Goal: Transaction & Acquisition: Download file/media

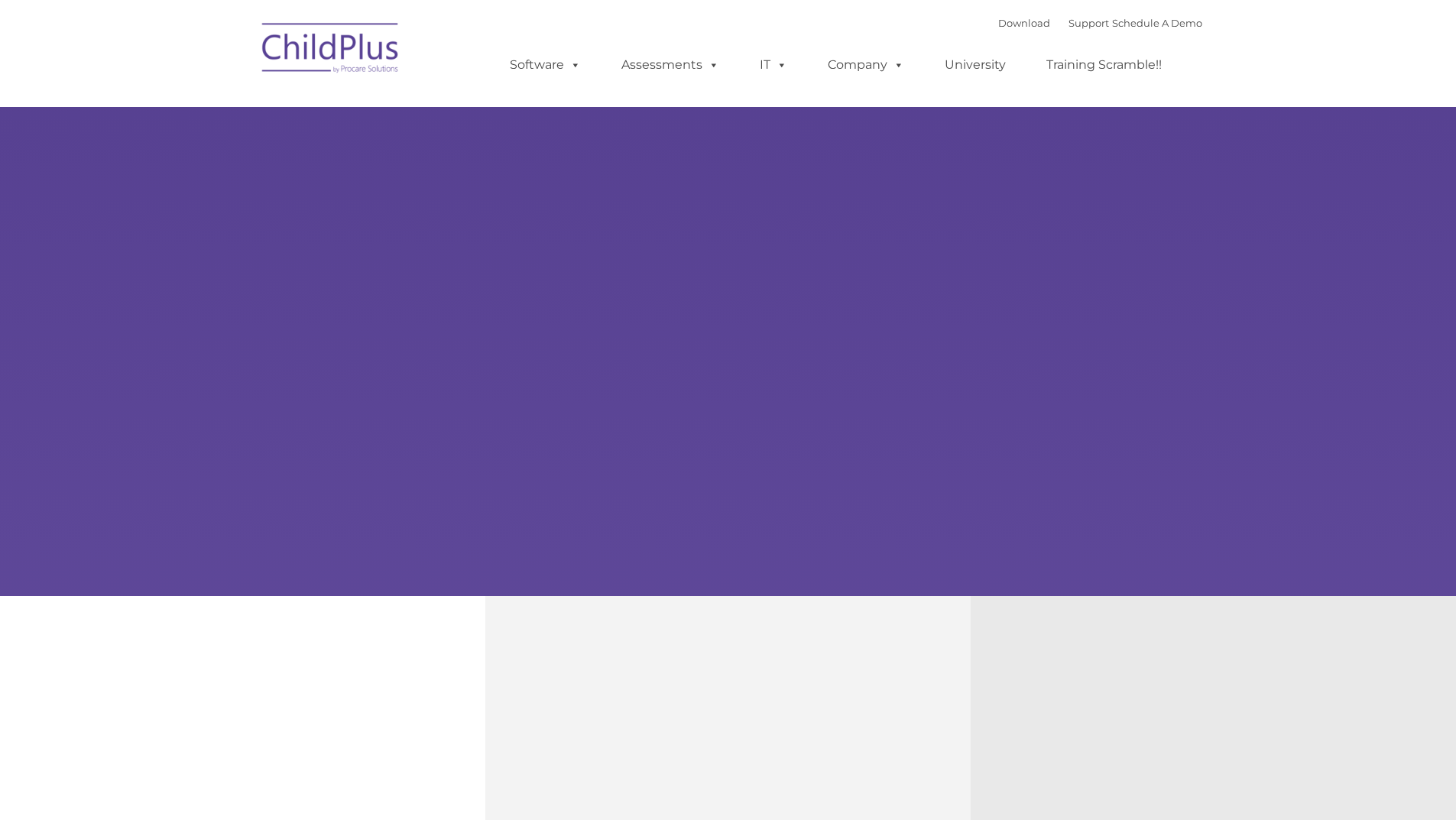
type input ""
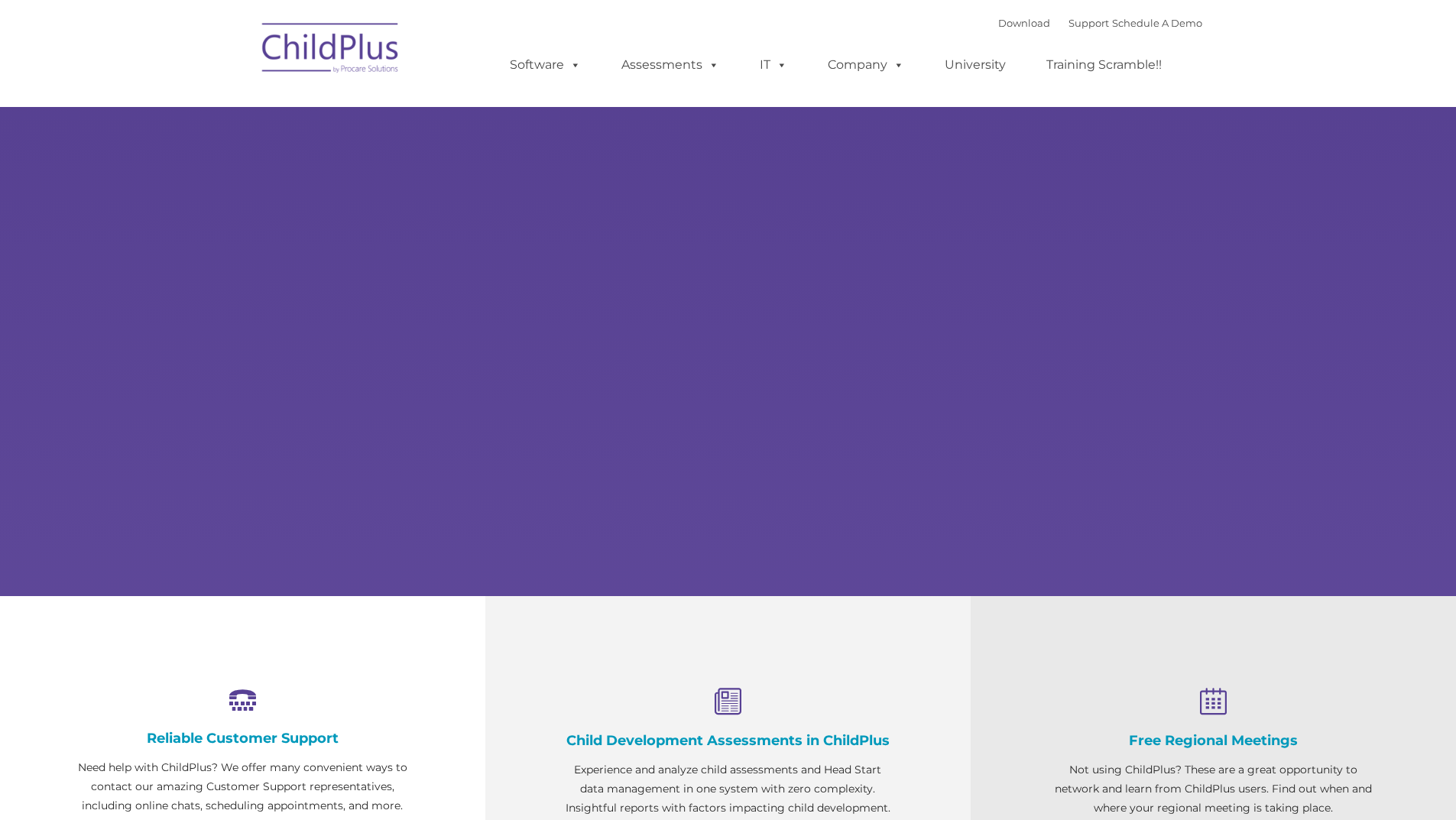
select select "MEDIUM"
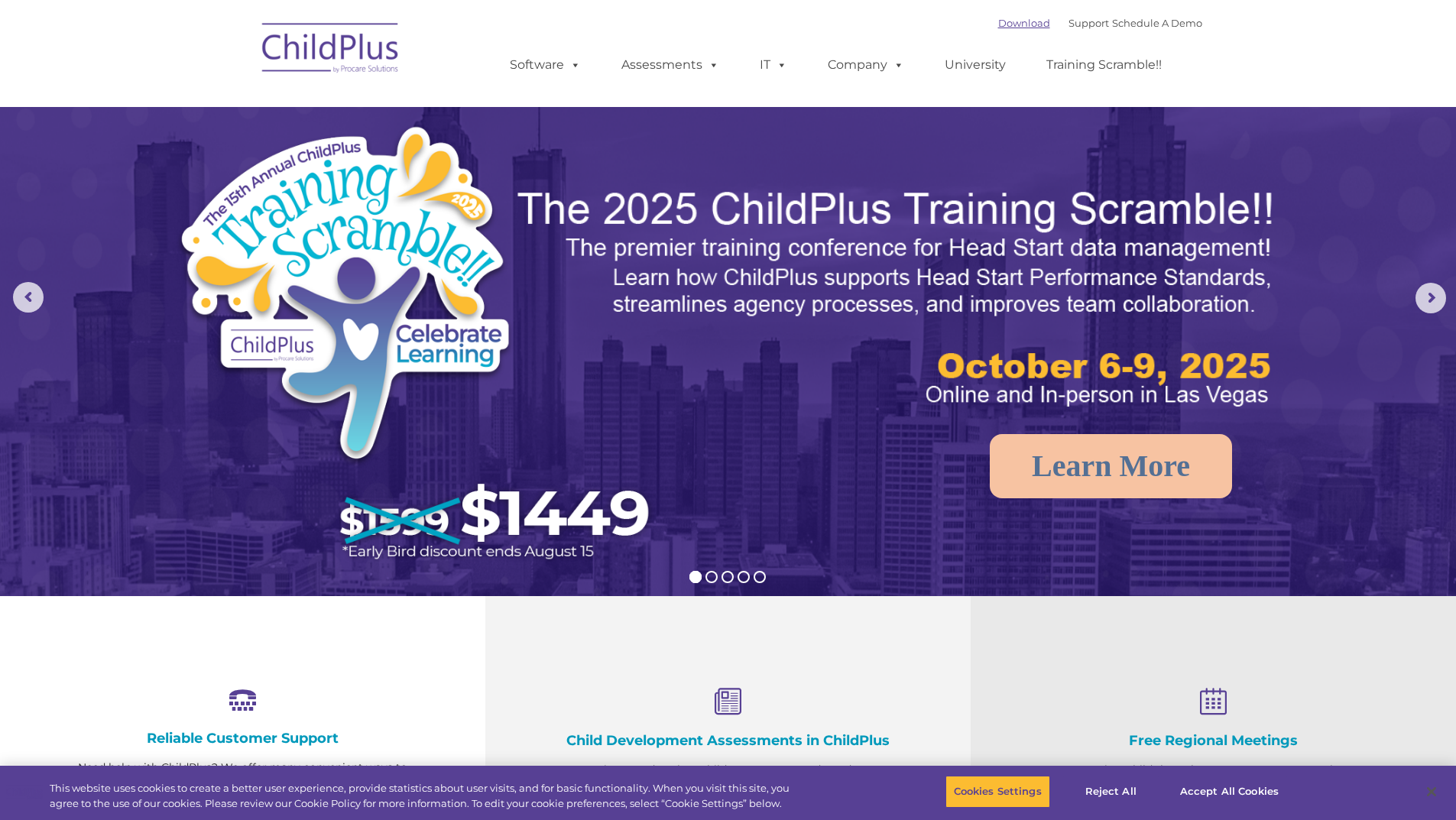
click at [1005, 21] on link "Download" at bounding box center [1024, 22] width 52 height 12
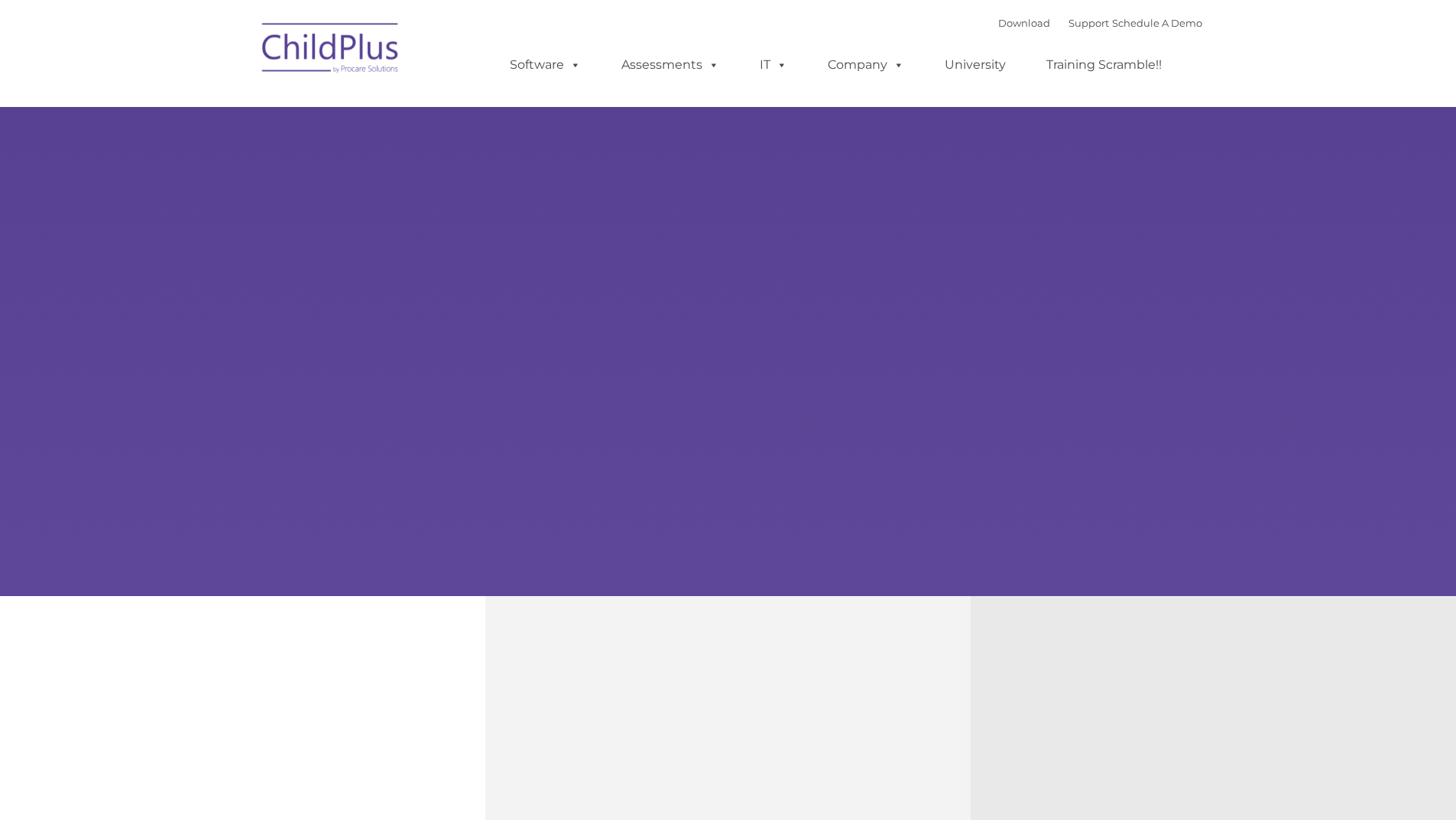
type input ""
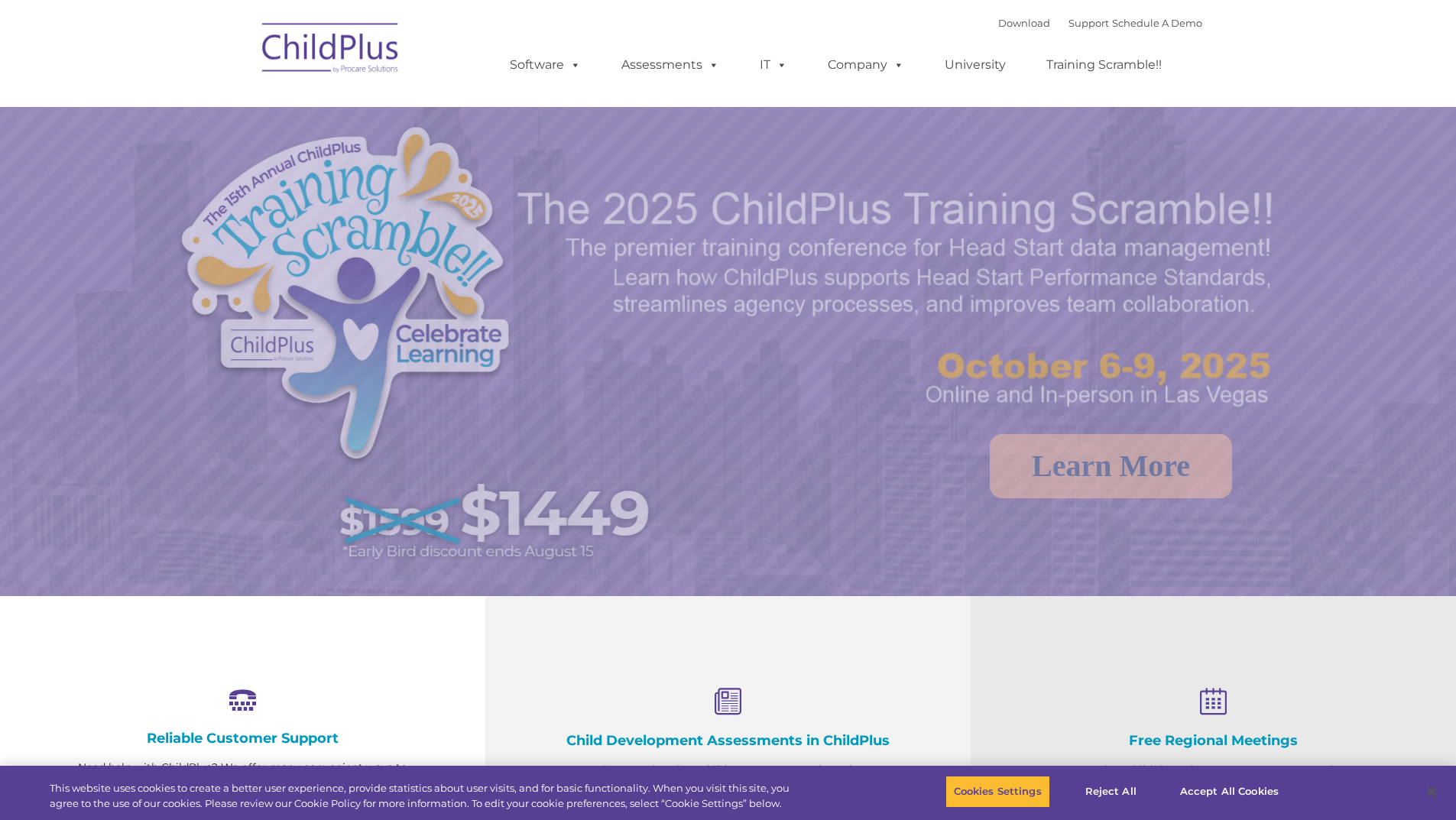
select select "MEDIUM"
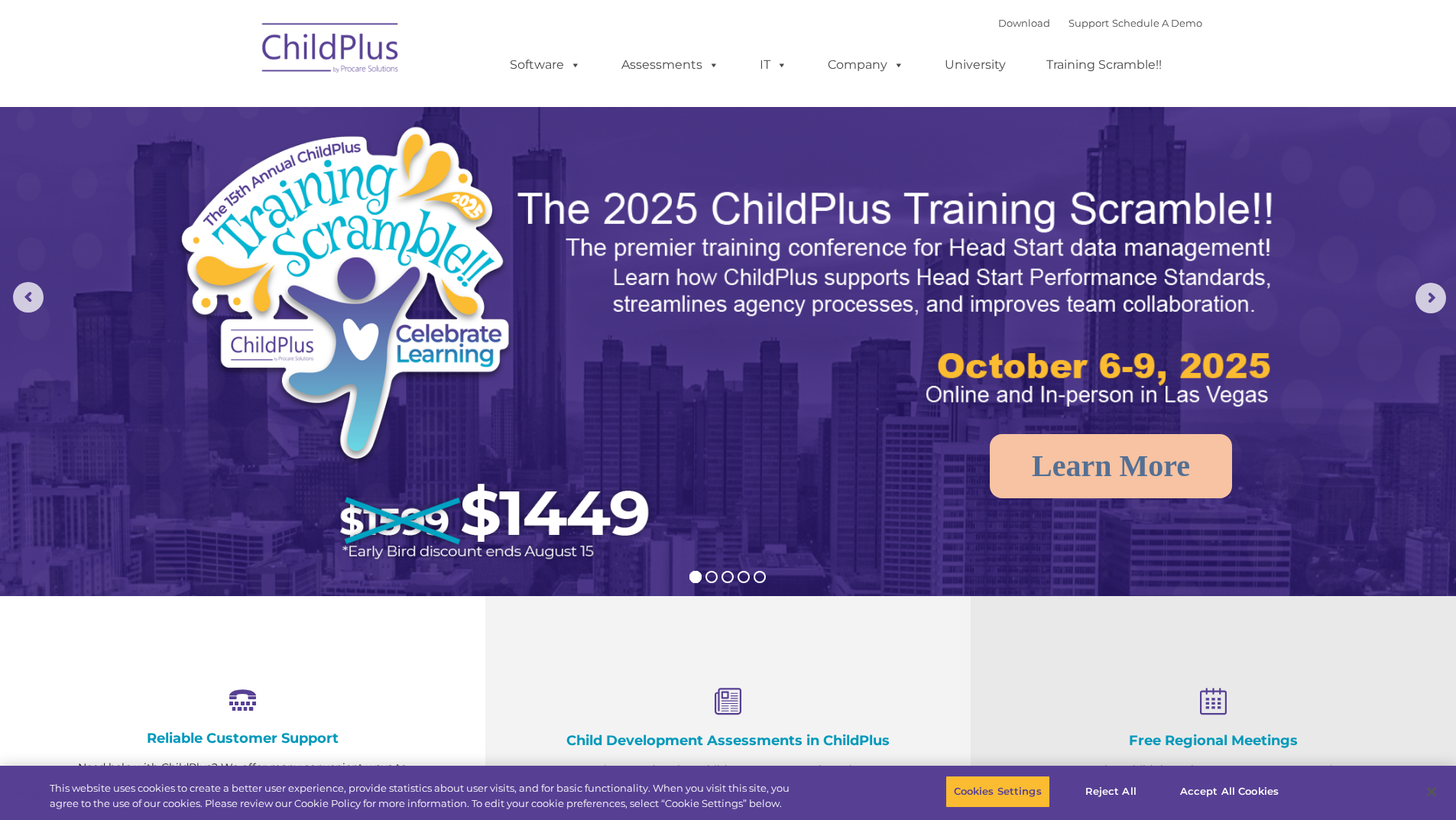
click at [344, 39] on img at bounding box center [332, 51] width 153 height 77
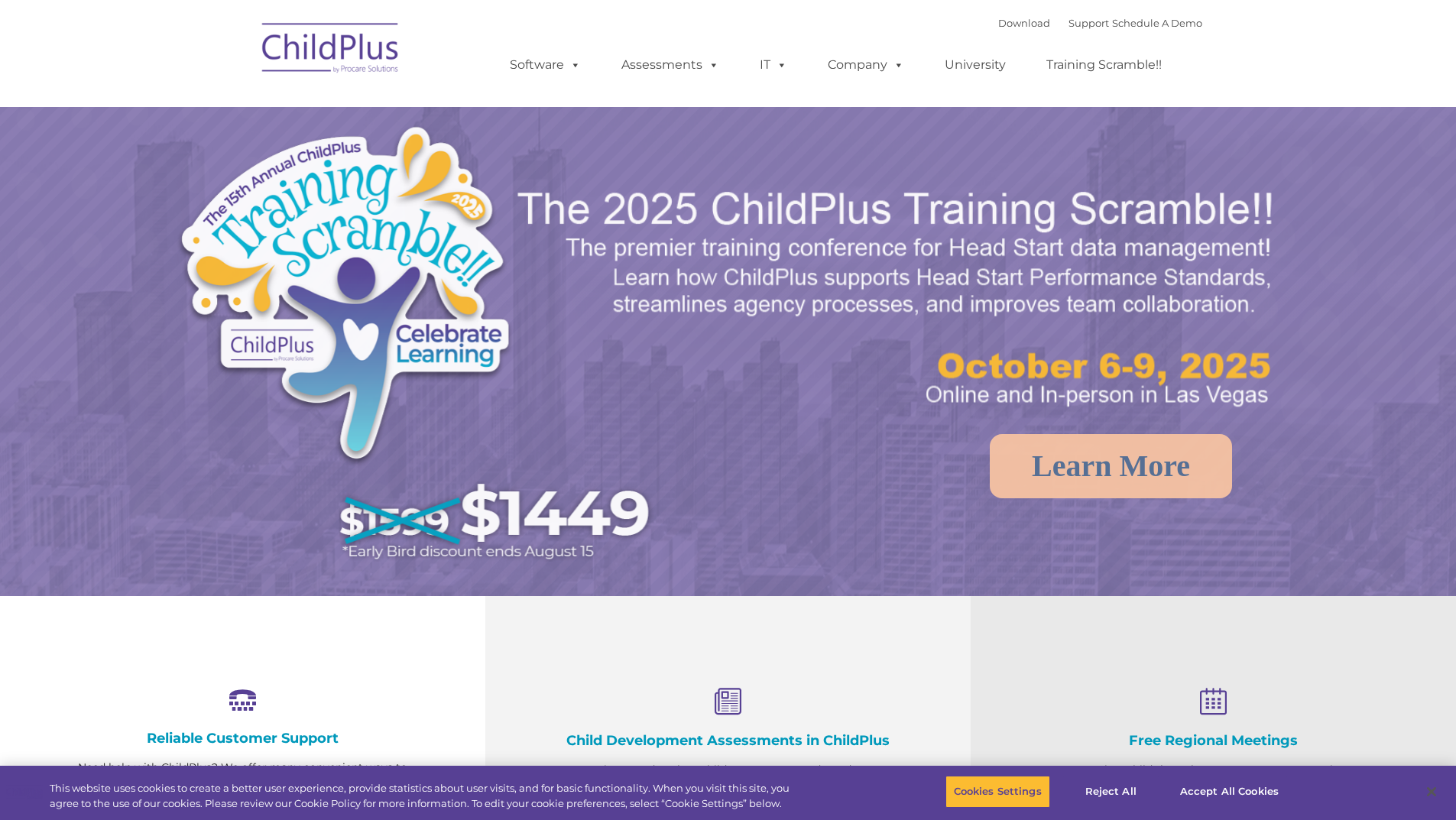
select select "MEDIUM"
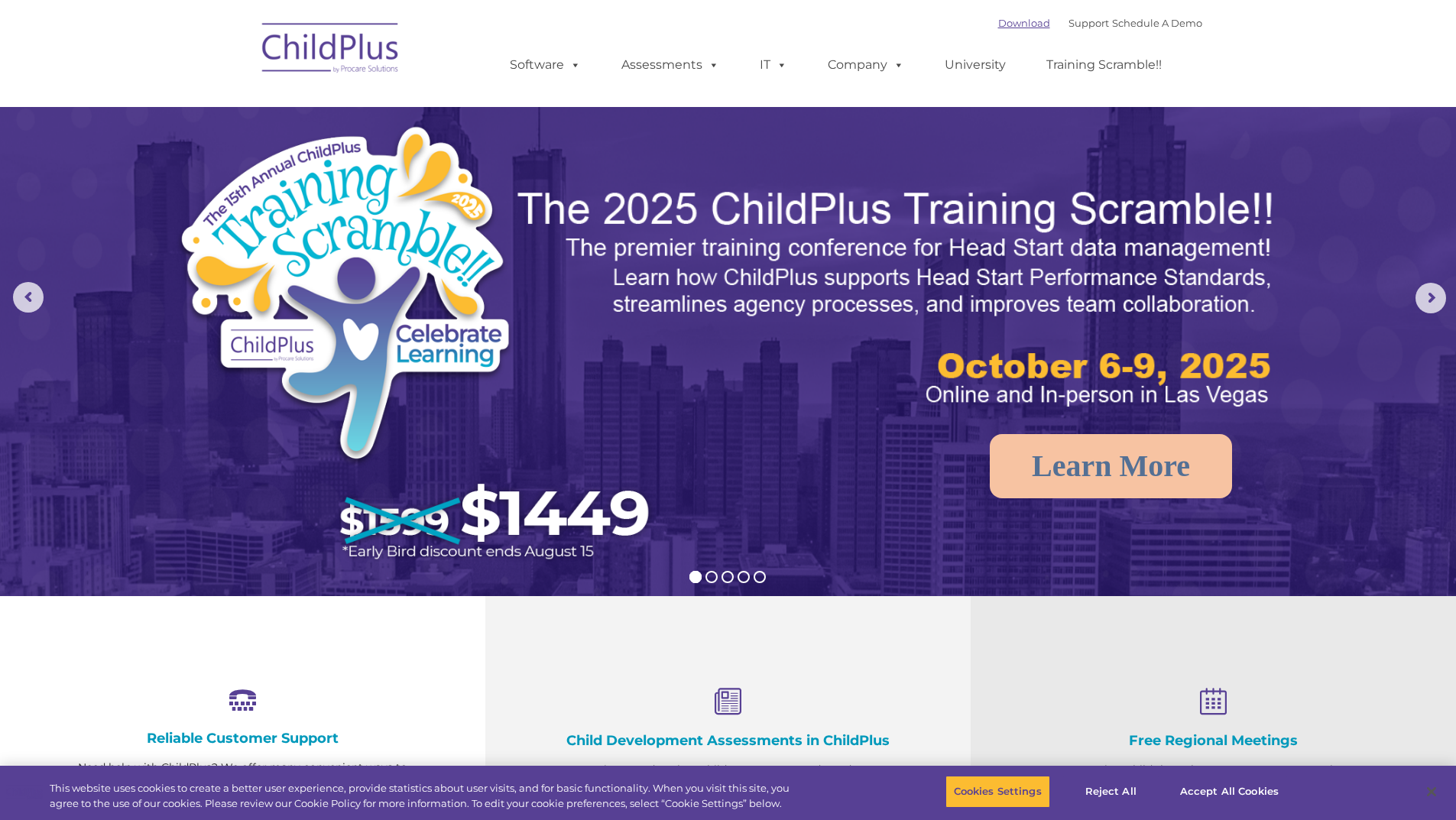
click at [1005, 17] on link "Download" at bounding box center [1024, 22] width 52 height 12
click at [998, 13] on div "Download Support | Schedule A Demo " at bounding box center [1099, 23] width 204 height 23
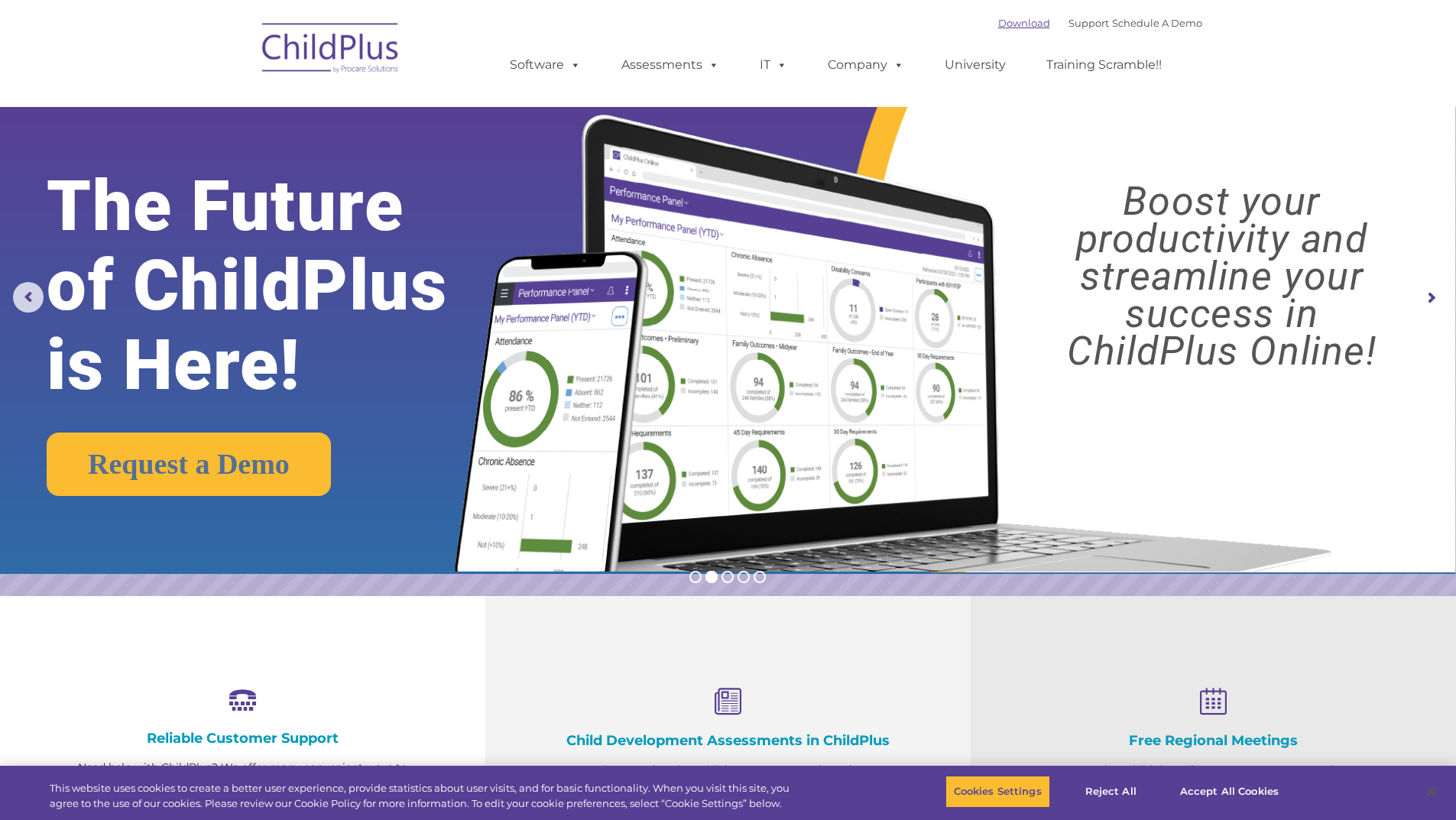
click at [998, 18] on link "Download" at bounding box center [1024, 22] width 52 height 12
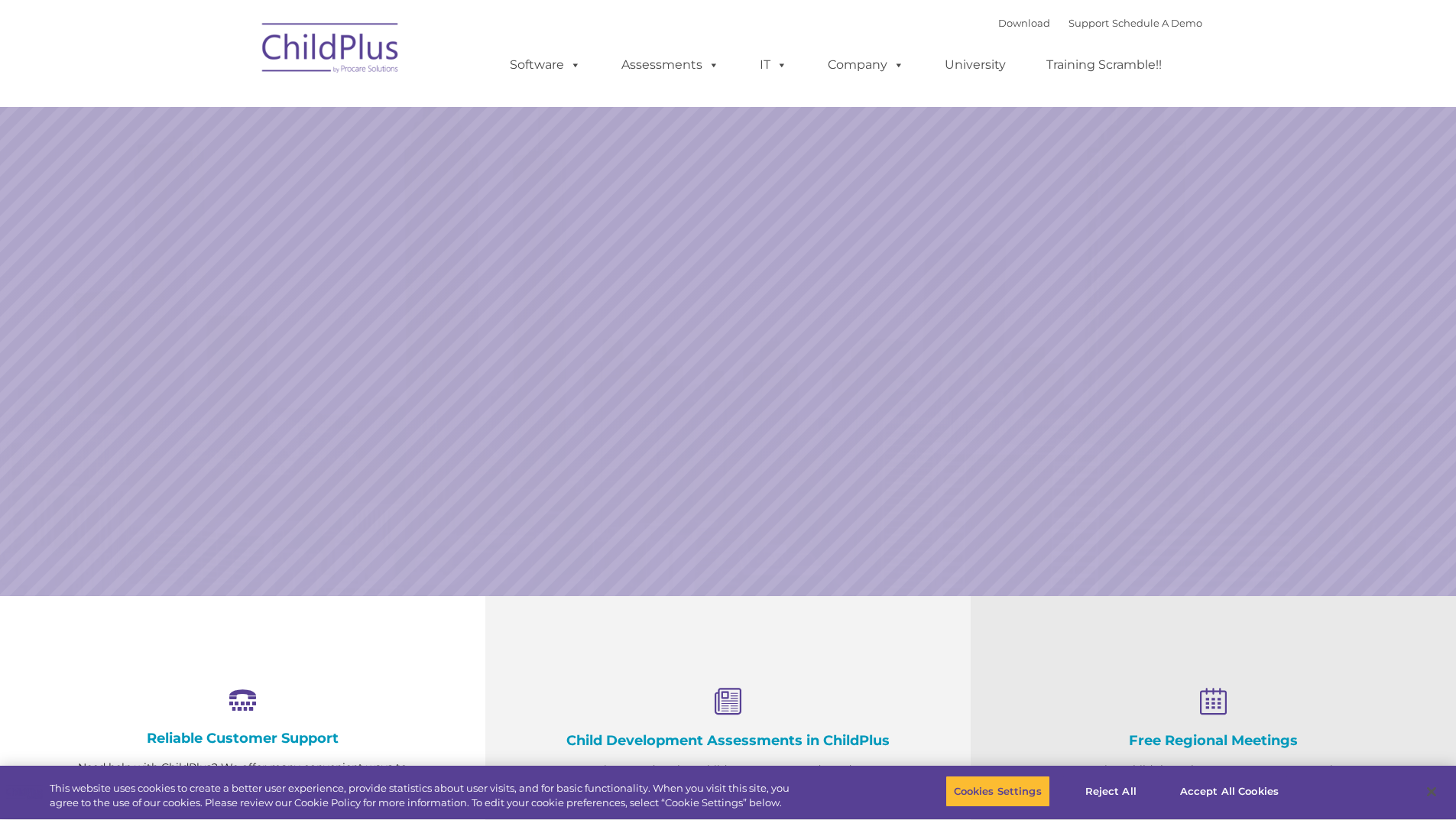
select select "MEDIUM"
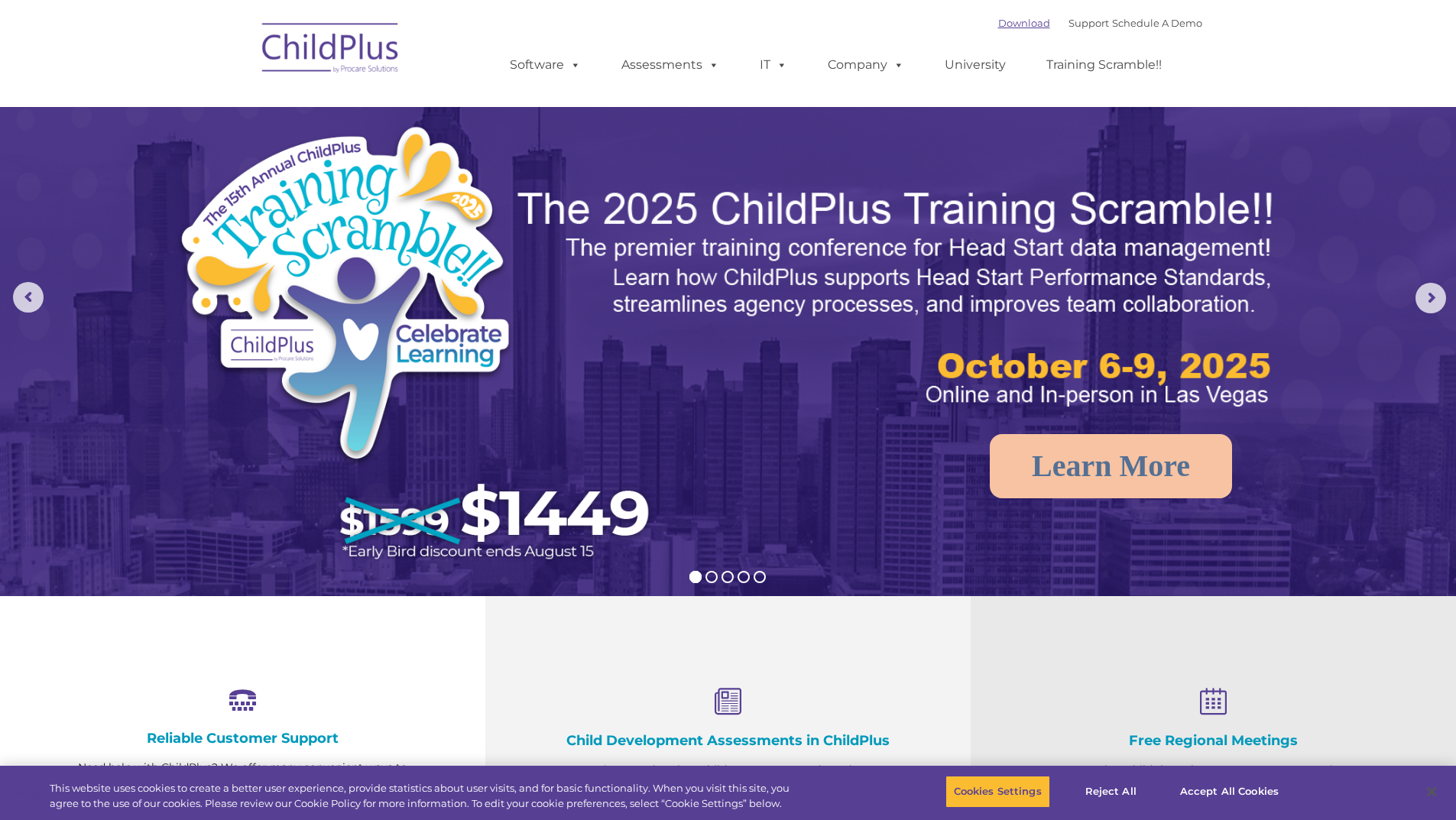
click at [998, 26] on link "Download" at bounding box center [1024, 22] width 52 height 12
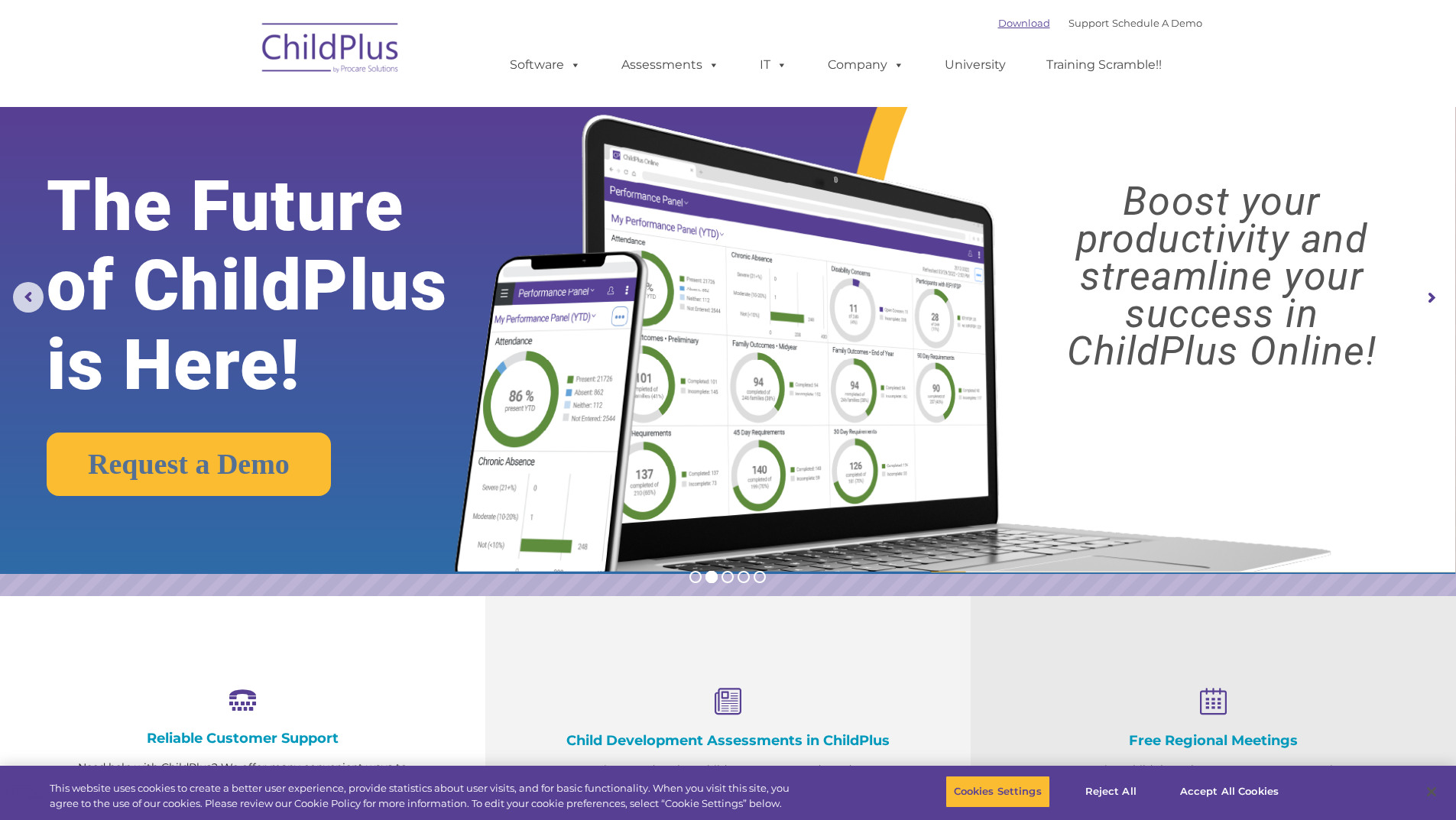
click at [998, 23] on link "Download" at bounding box center [1024, 22] width 52 height 12
